Goal: Information Seeking & Learning: Learn about a topic

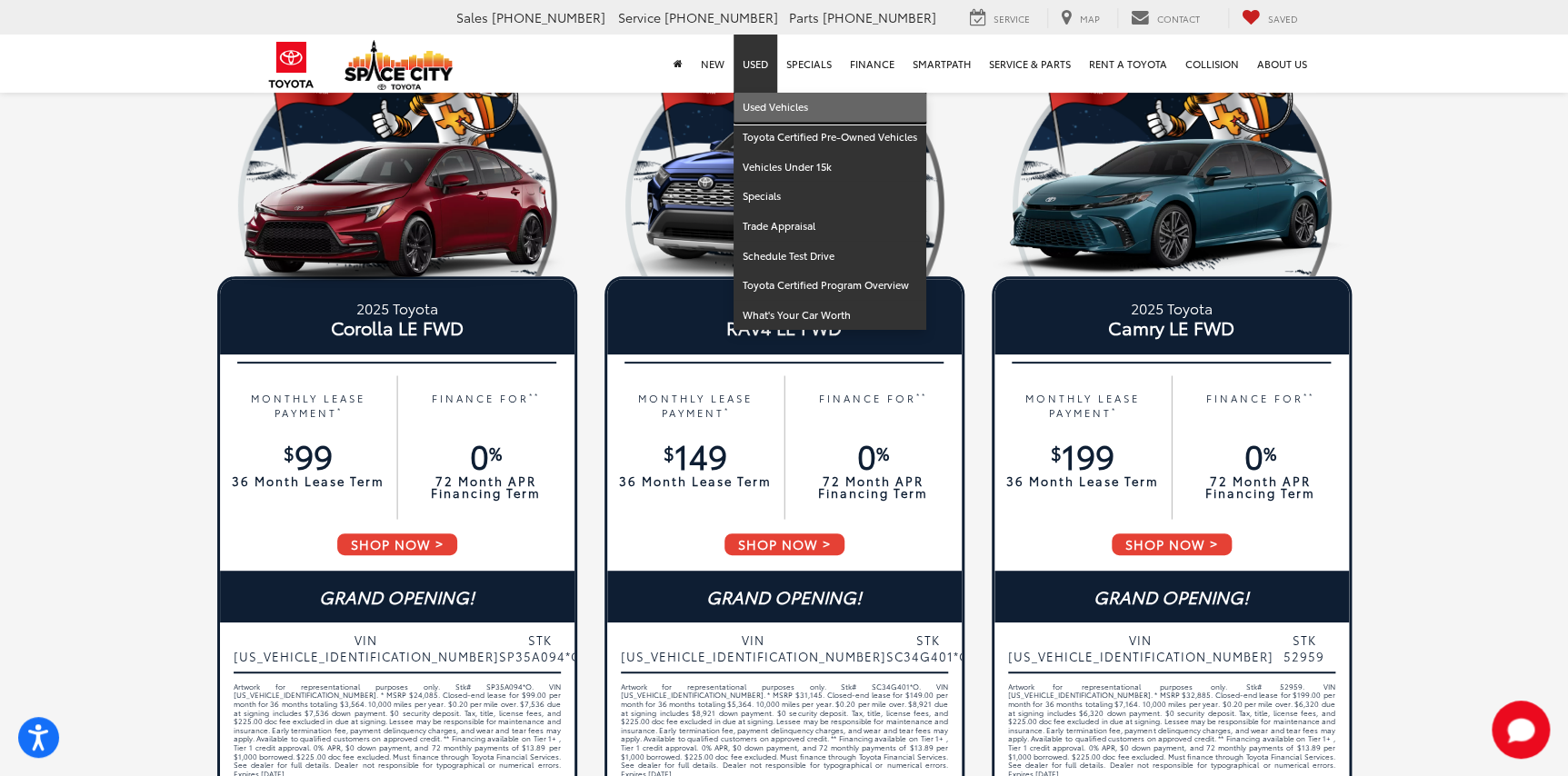
click at [775, 112] on link "Used Vehicles" at bounding box center [830, 107] width 193 height 30
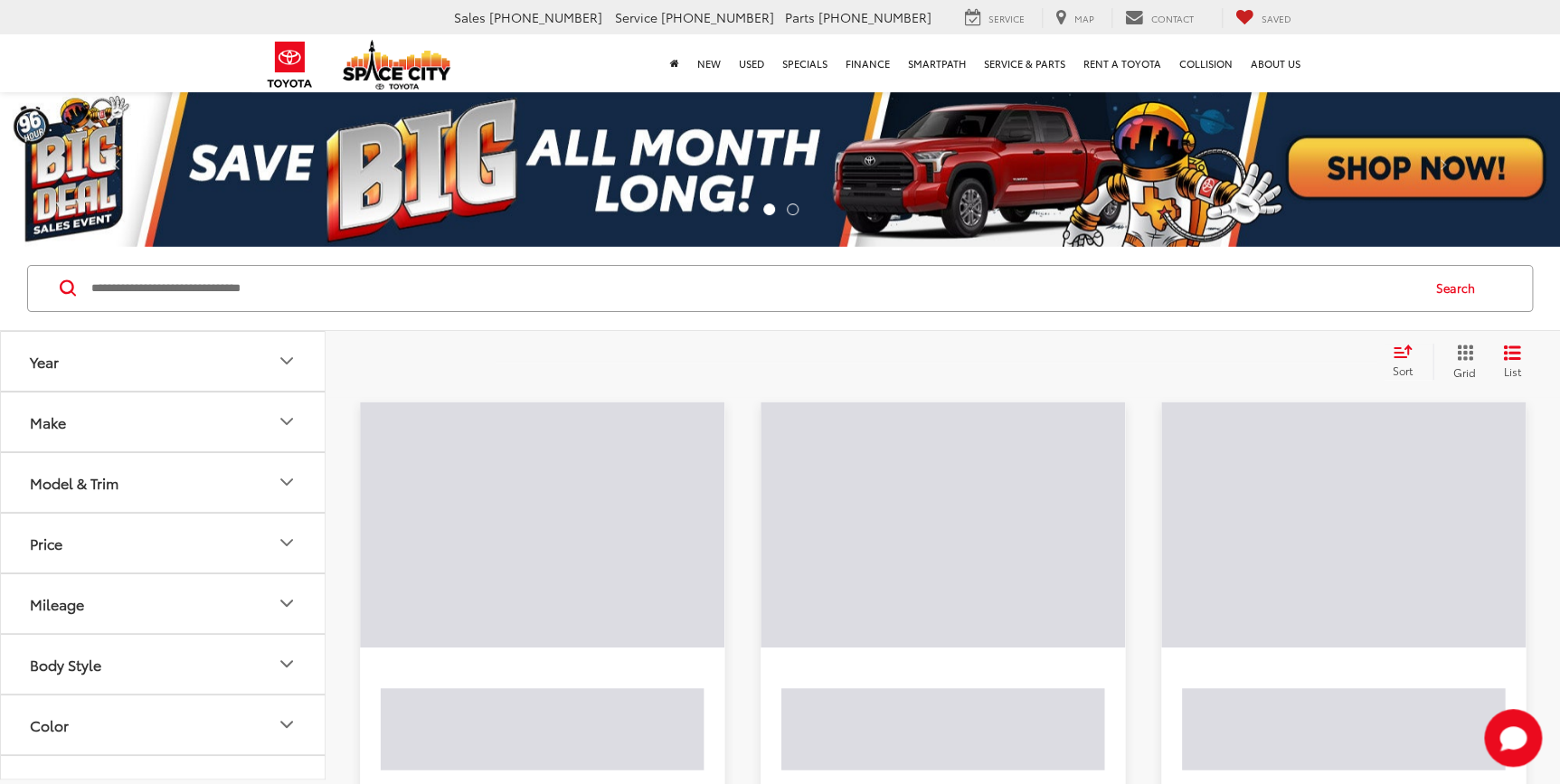
click at [280, 293] on input "Search by Make, Model, or Keyword" at bounding box center [754, 289] width 1330 height 44
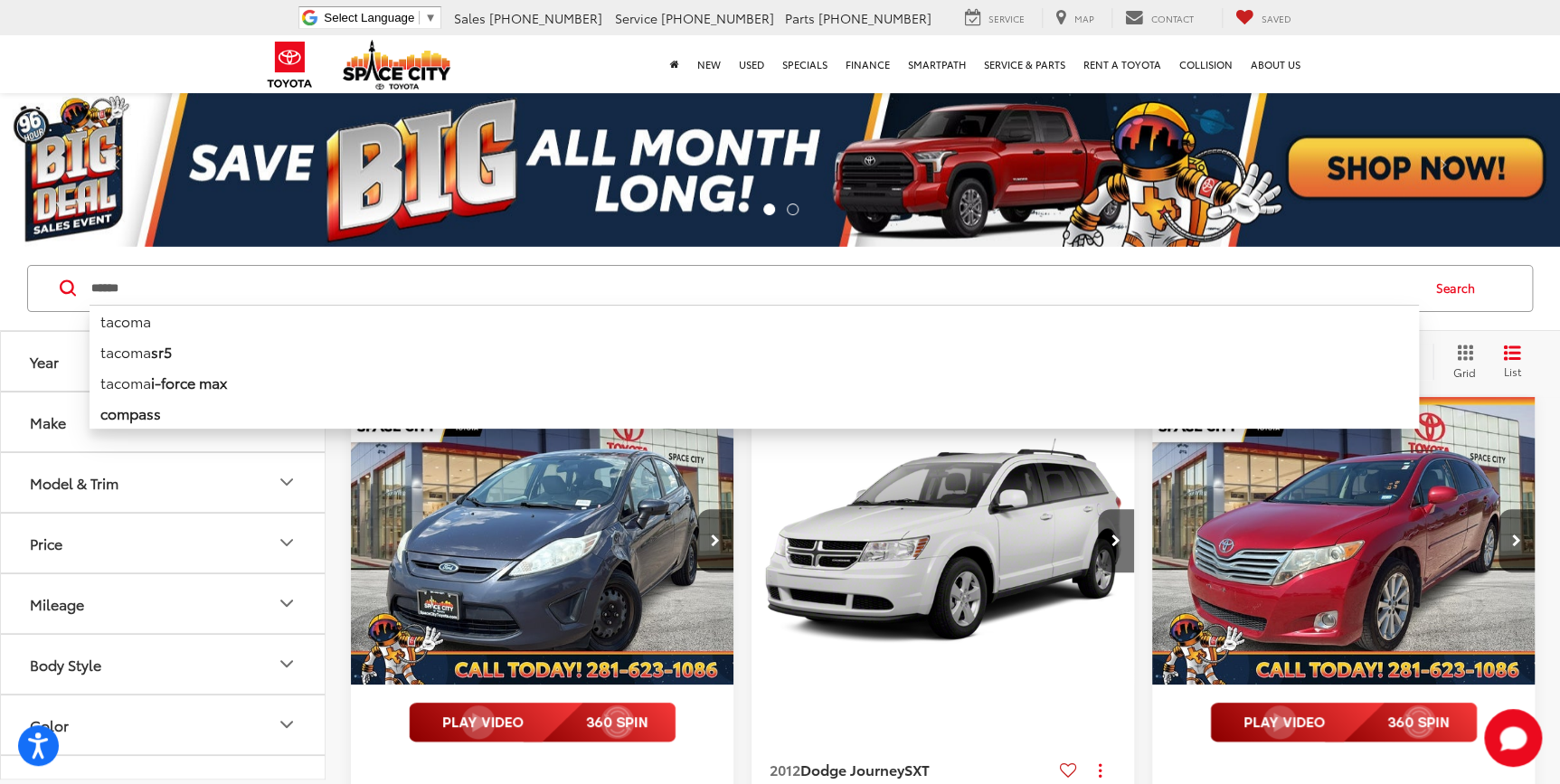
type input "******"
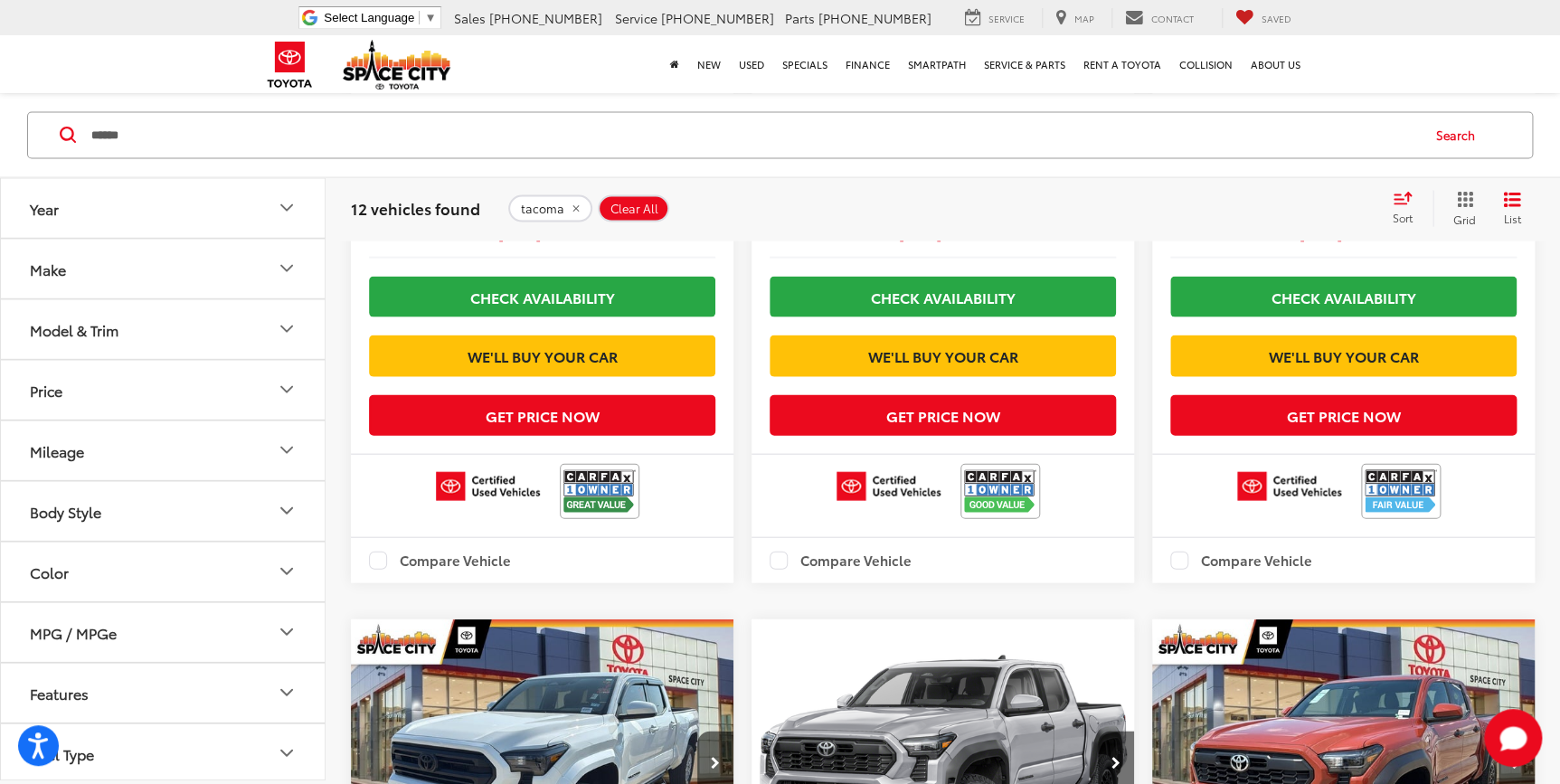
scroll to position [2378, 0]
